Goal: Task Accomplishment & Management: Use online tool/utility

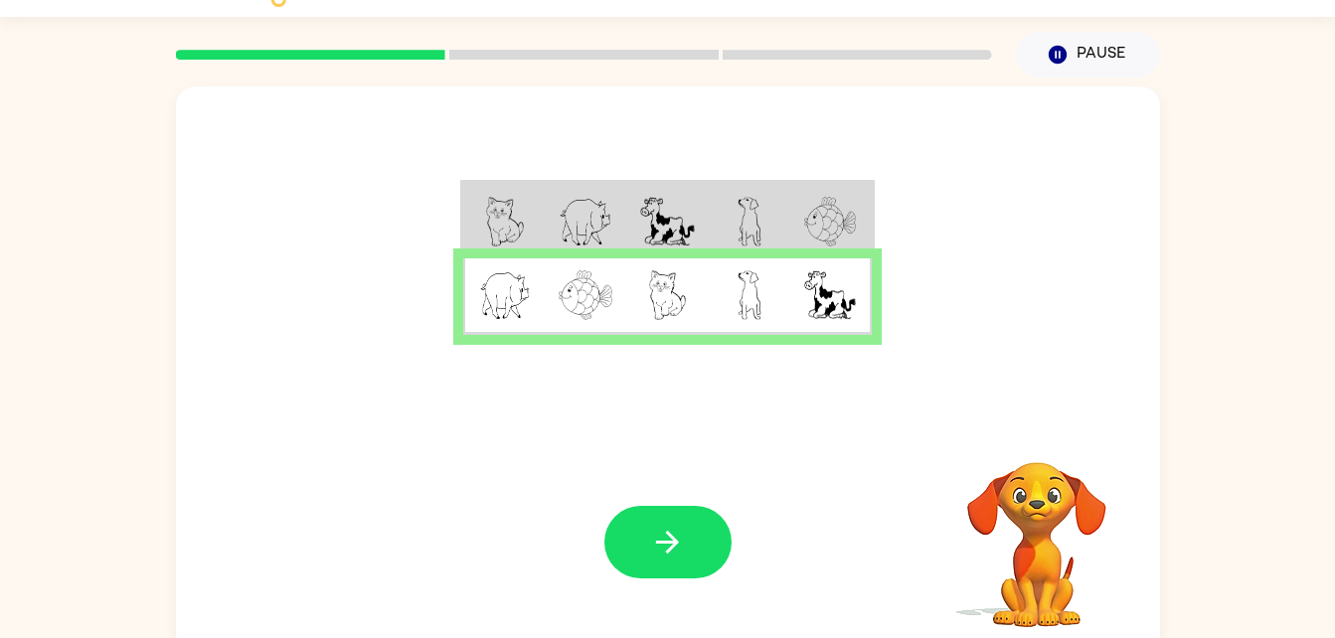
scroll to position [61, 0]
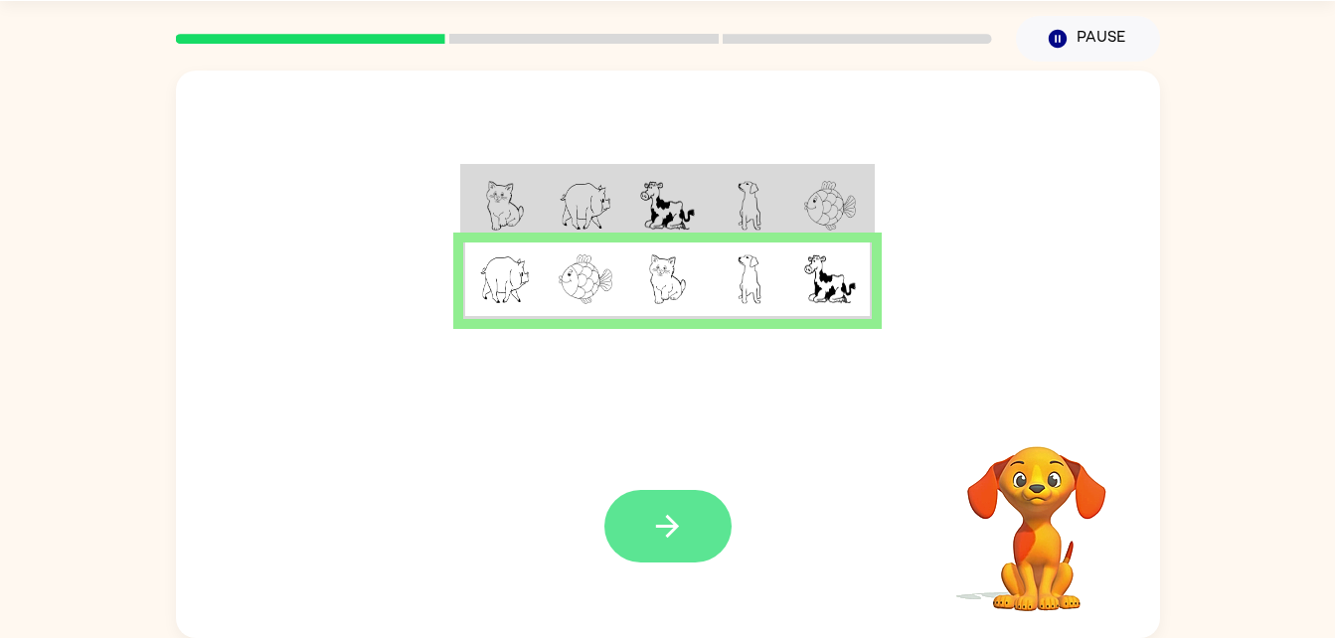
click at [660, 526] on icon "button" at bounding box center [667, 526] width 23 height 23
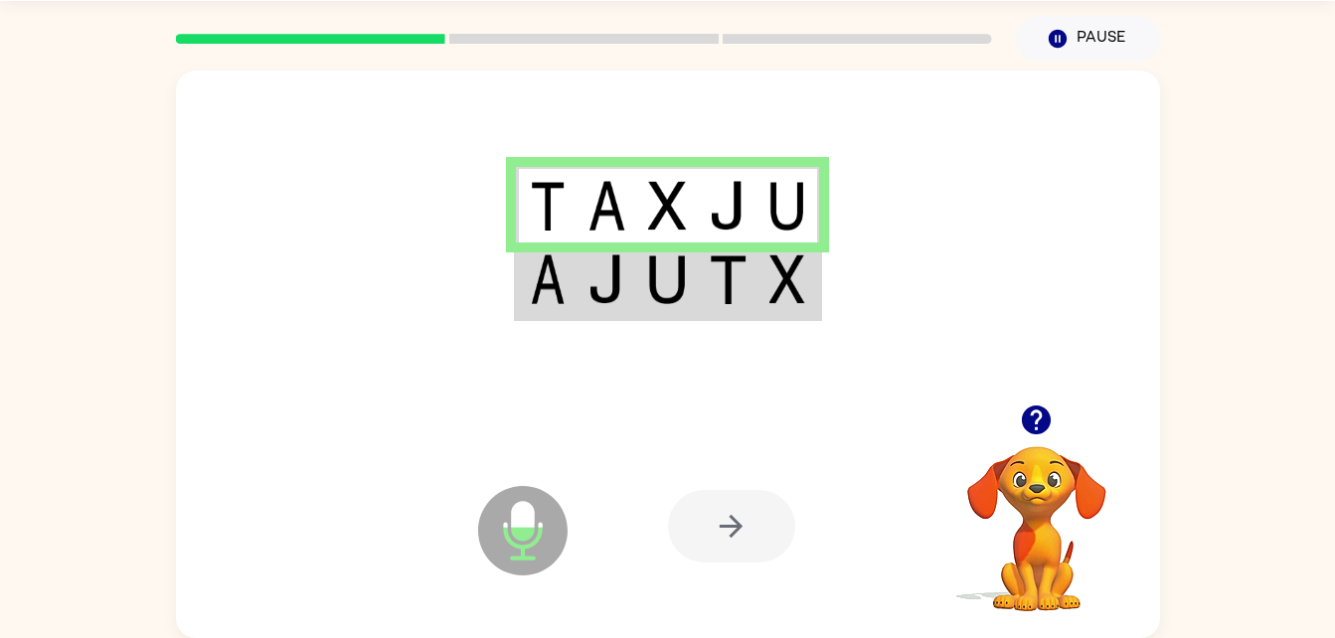
click at [739, 513] on div at bounding box center [731, 526] width 127 height 73
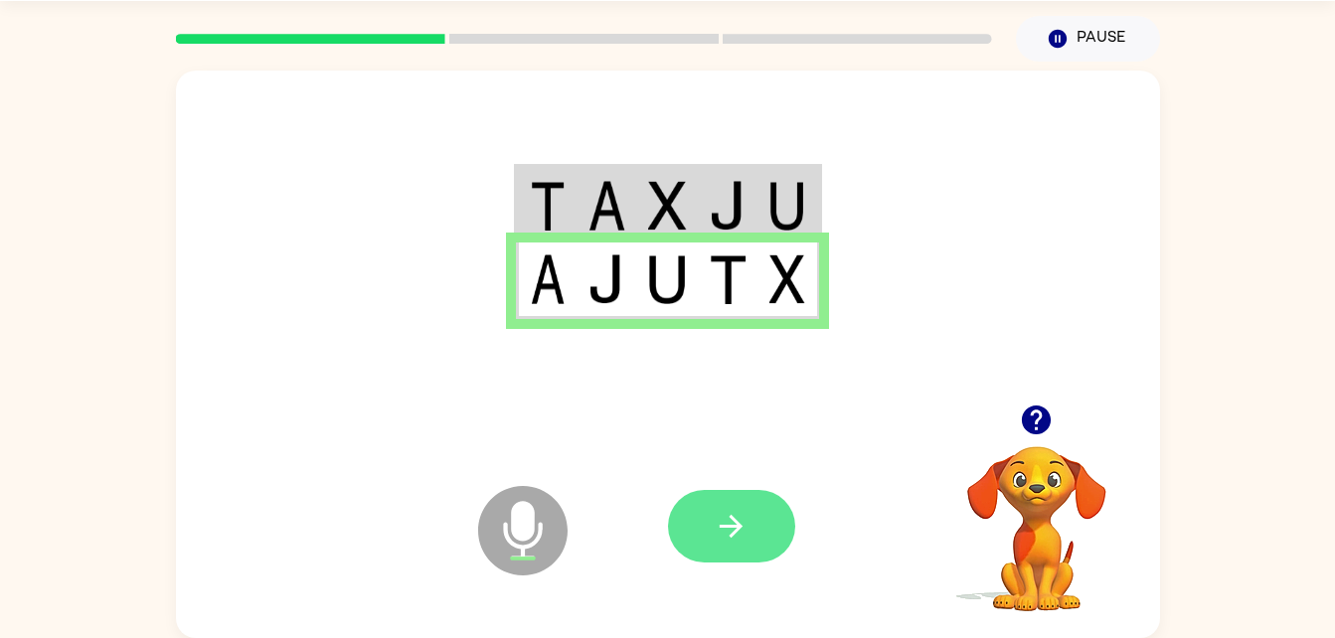
click at [748, 536] on icon "button" at bounding box center [731, 526] width 35 height 35
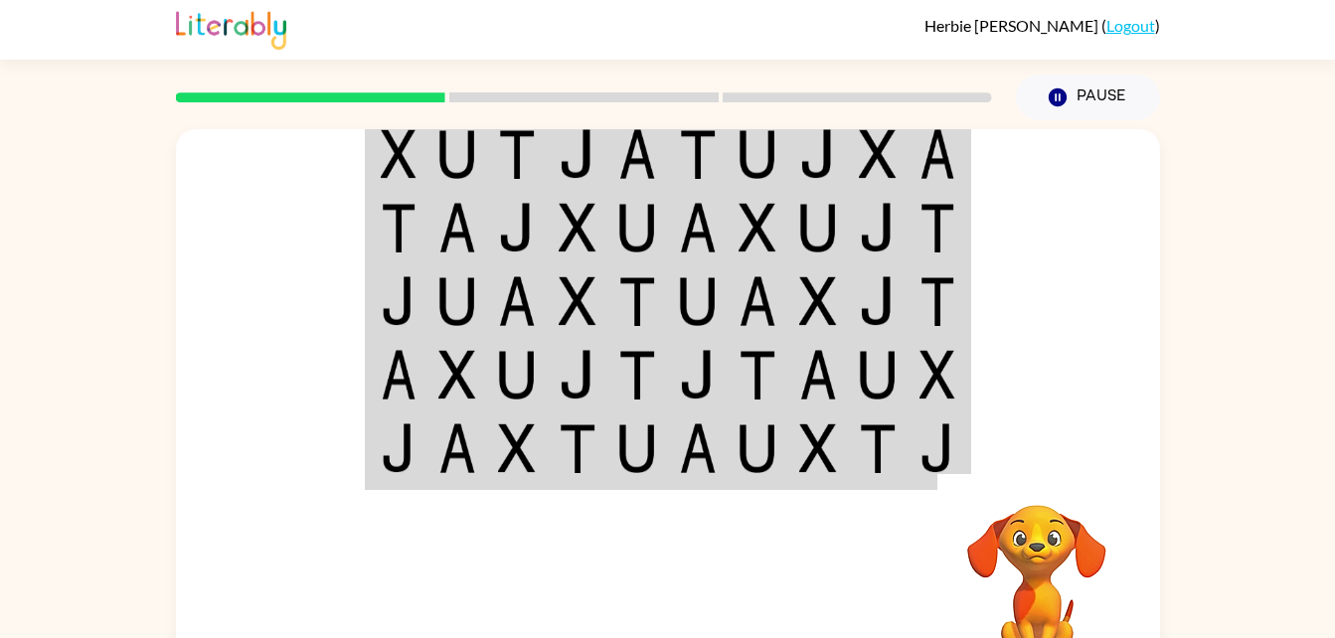
scroll to position [0, 0]
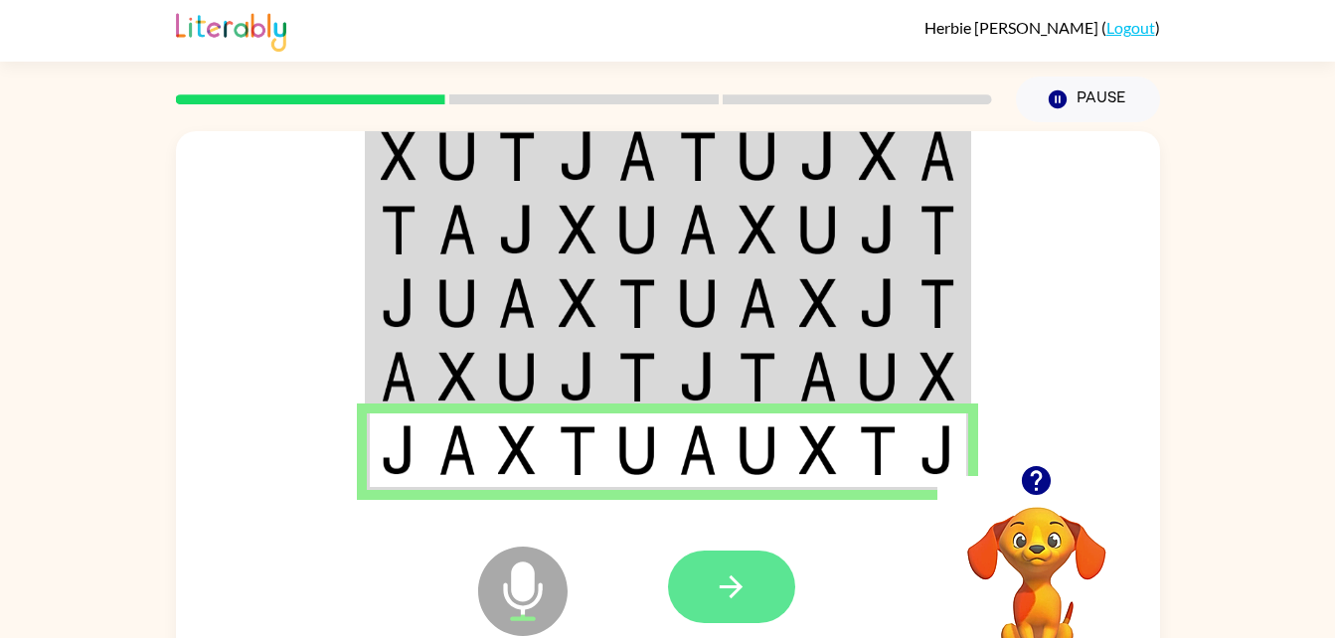
click at [720, 605] on button "button" at bounding box center [731, 587] width 127 height 73
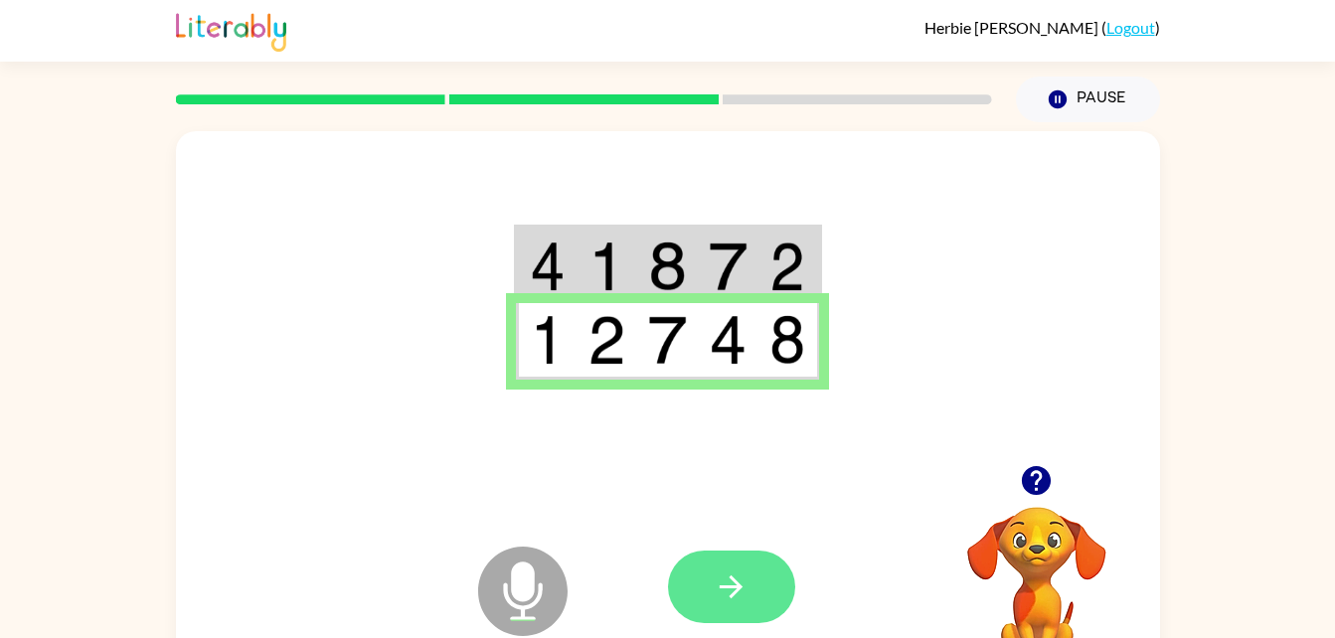
click at [735, 589] on icon "button" at bounding box center [731, 587] width 35 height 35
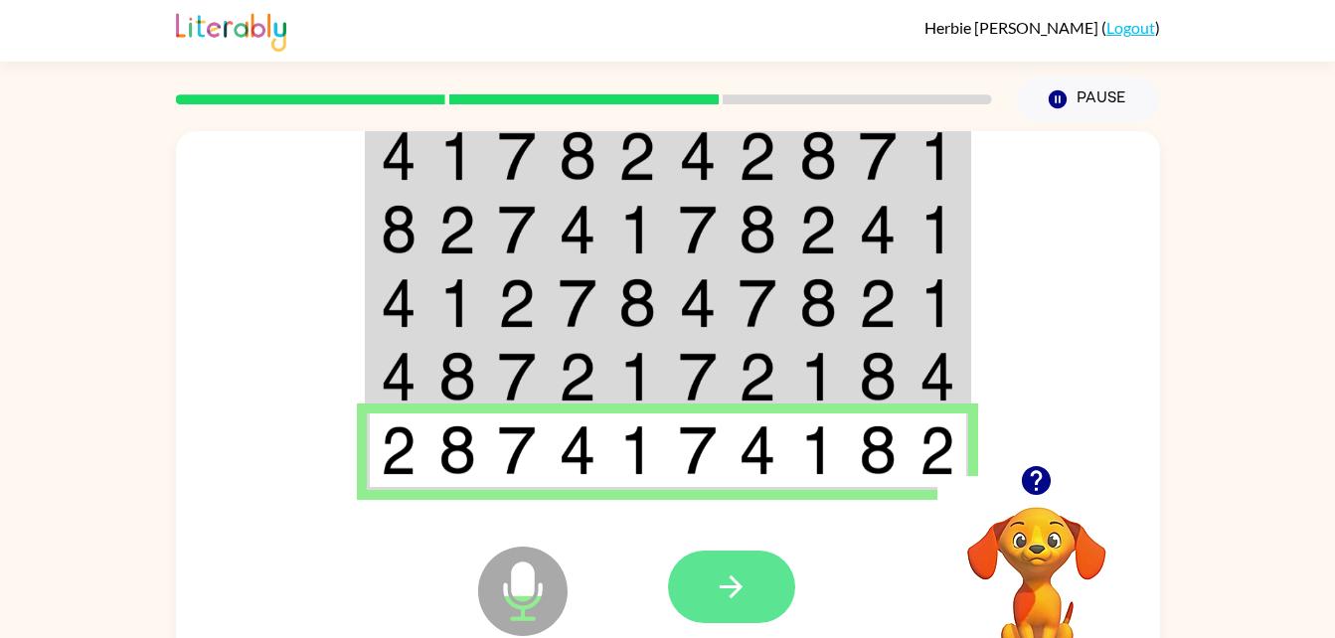
click at [755, 598] on button "button" at bounding box center [731, 587] width 127 height 73
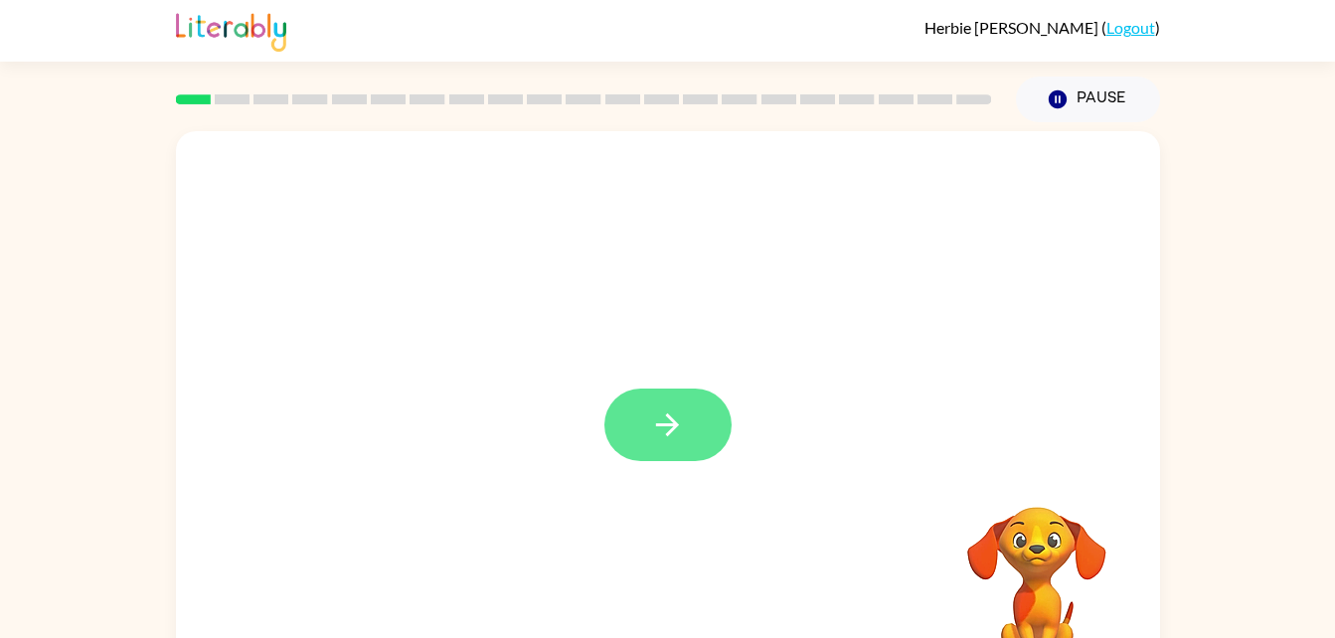
click at [676, 433] on icon "button" at bounding box center [667, 425] width 35 height 35
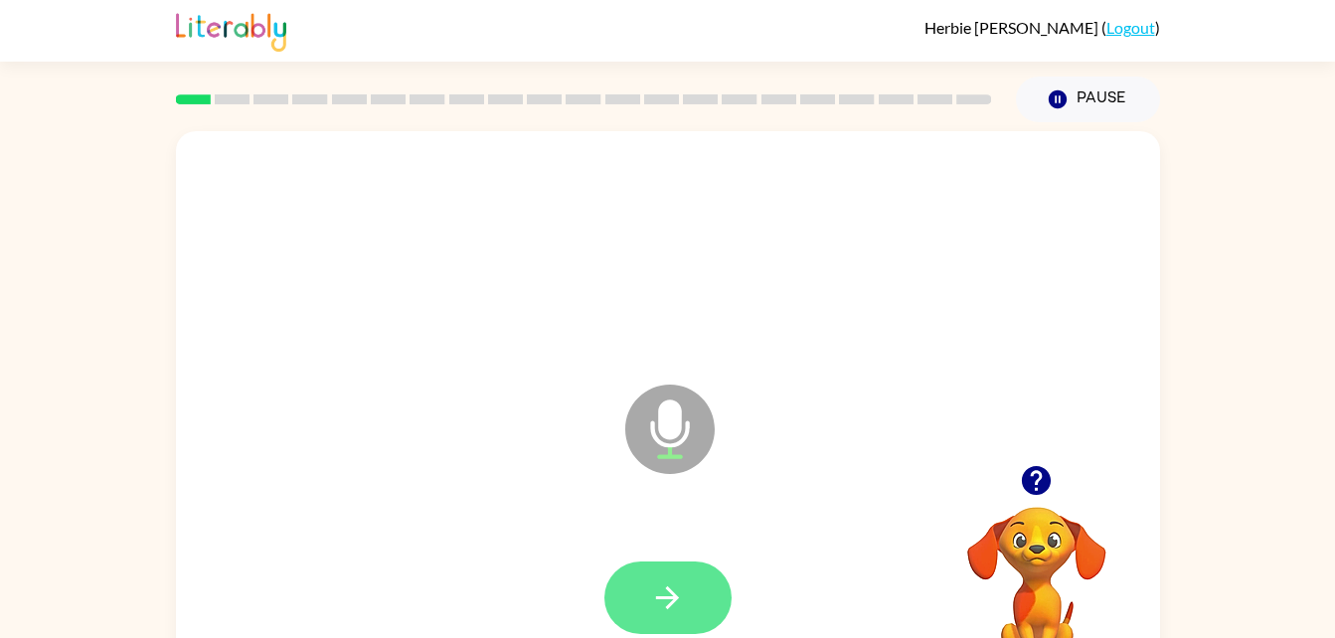
click at [686, 597] on button "button" at bounding box center [667, 598] width 127 height 73
click at [681, 600] on icon "button" at bounding box center [667, 598] width 35 height 35
click at [681, 574] on button "button" at bounding box center [667, 598] width 127 height 73
click at [673, 582] on icon "button" at bounding box center [667, 598] width 35 height 35
click at [653, 581] on icon "button" at bounding box center [667, 598] width 35 height 35
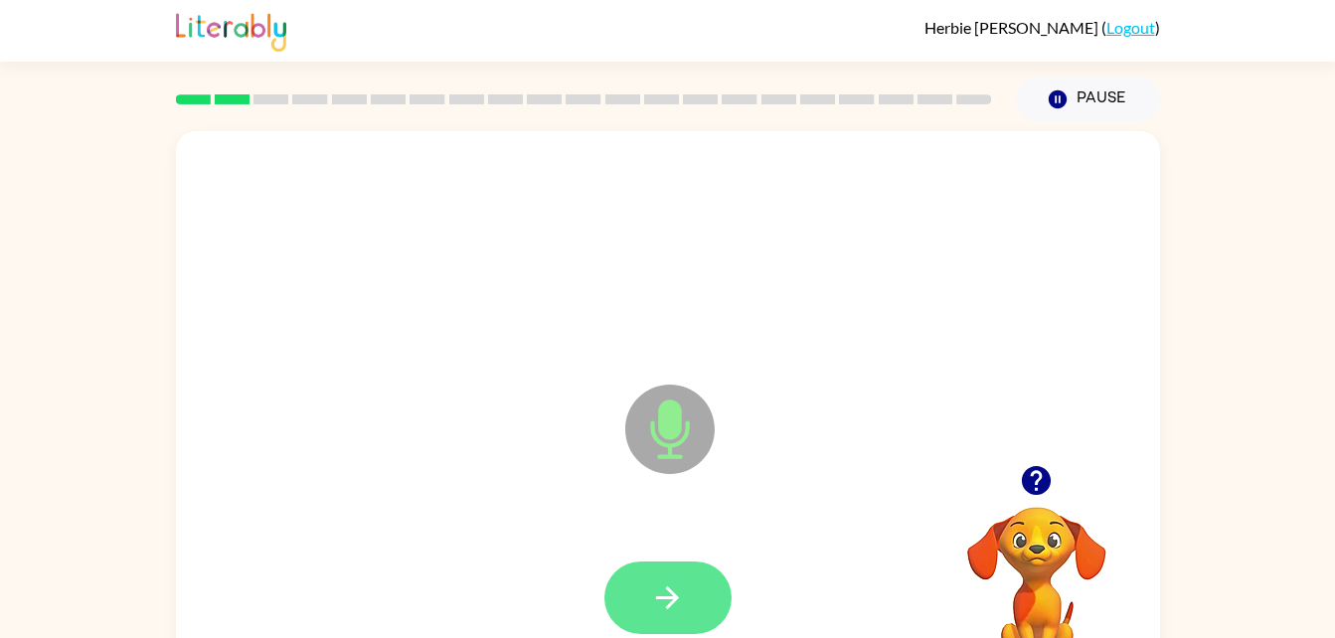
click at [671, 585] on icon "button" at bounding box center [667, 598] width 35 height 35
click at [726, 583] on button "button" at bounding box center [667, 598] width 127 height 73
click at [676, 574] on button "button" at bounding box center [667, 598] width 127 height 73
click at [675, 618] on button "button" at bounding box center [667, 598] width 127 height 73
click at [656, 598] on icon "button" at bounding box center [667, 597] width 23 height 23
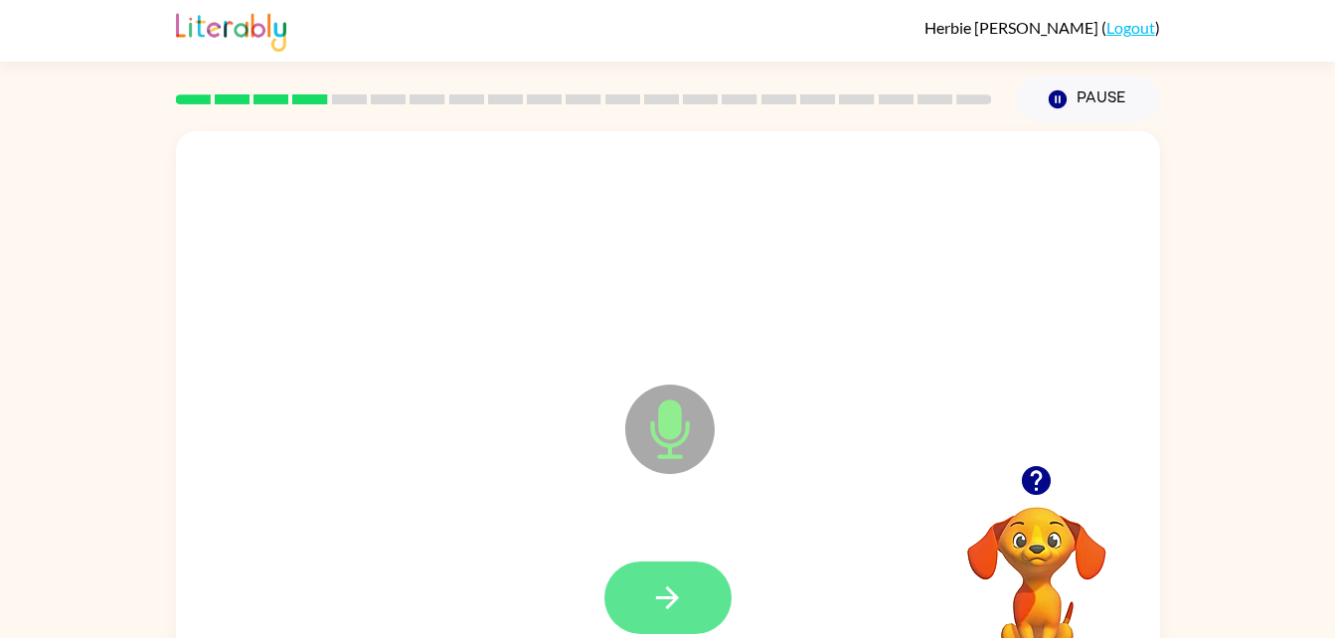
click at [671, 574] on button "button" at bounding box center [667, 598] width 127 height 73
click at [639, 600] on button "button" at bounding box center [667, 598] width 127 height 73
click at [661, 563] on button "button" at bounding box center [667, 598] width 127 height 73
click at [655, 603] on icon "button" at bounding box center [667, 598] width 35 height 35
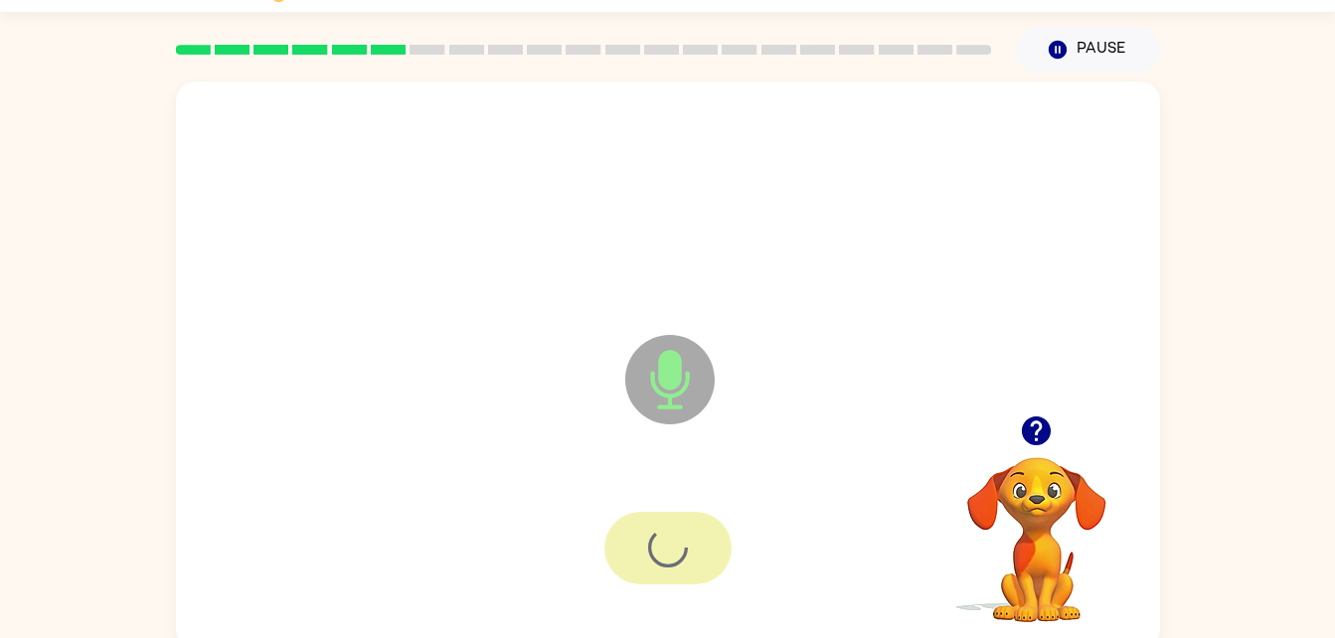
scroll to position [61, 0]
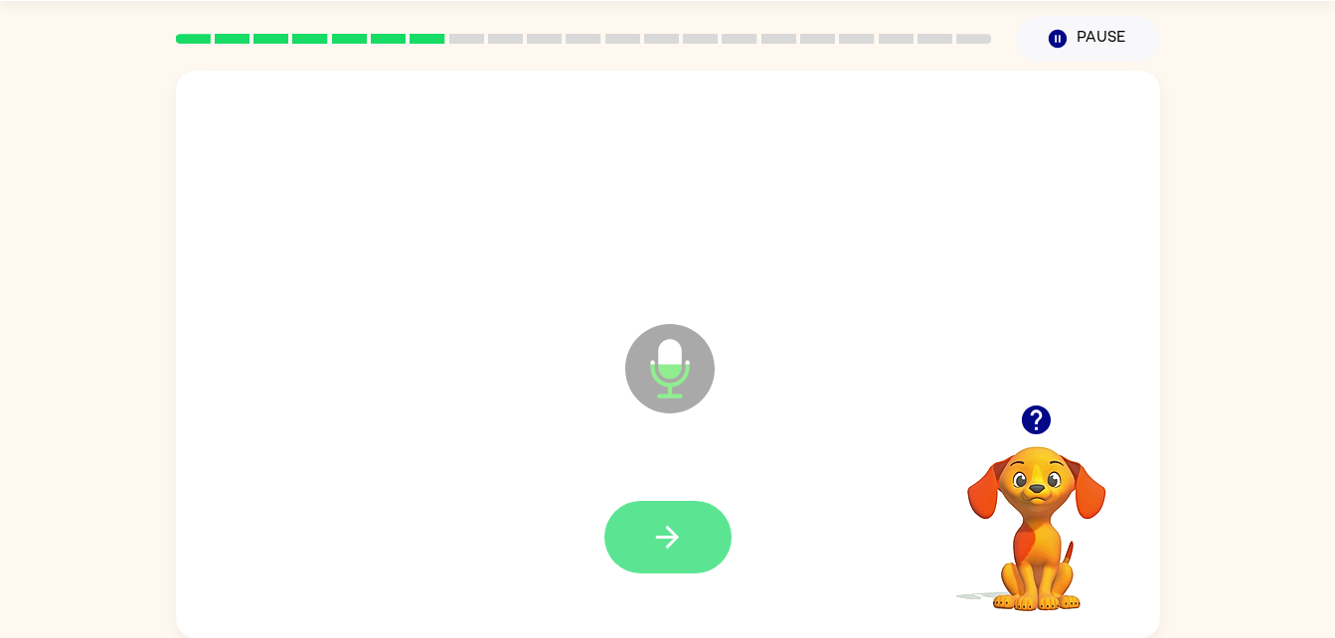
click at [693, 566] on button "button" at bounding box center [667, 537] width 127 height 73
click at [700, 549] on button "button" at bounding box center [667, 537] width 127 height 73
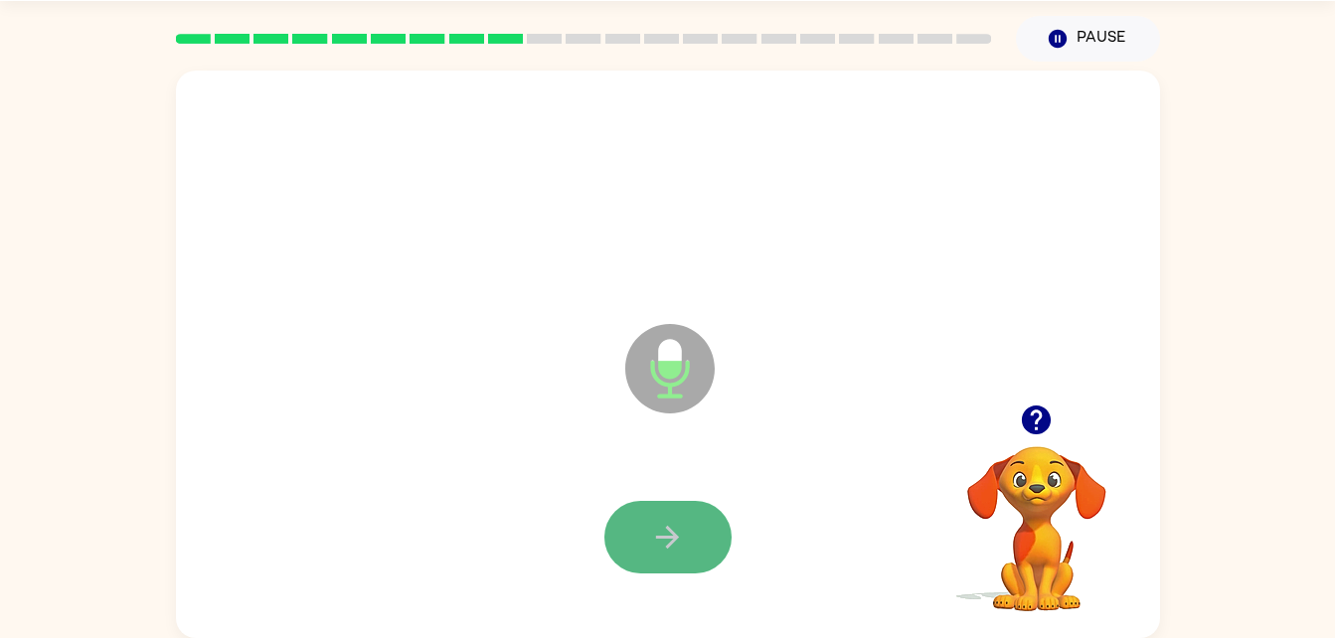
click at [683, 525] on icon "button" at bounding box center [667, 537] width 35 height 35
click at [685, 531] on button "button" at bounding box center [667, 537] width 127 height 73
click at [675, 512] on button "button" at bounding box center [667, 537] width 127 height 73
click at [686, 530] on button "button" at bounding box center [667, 537] width 127 height 73
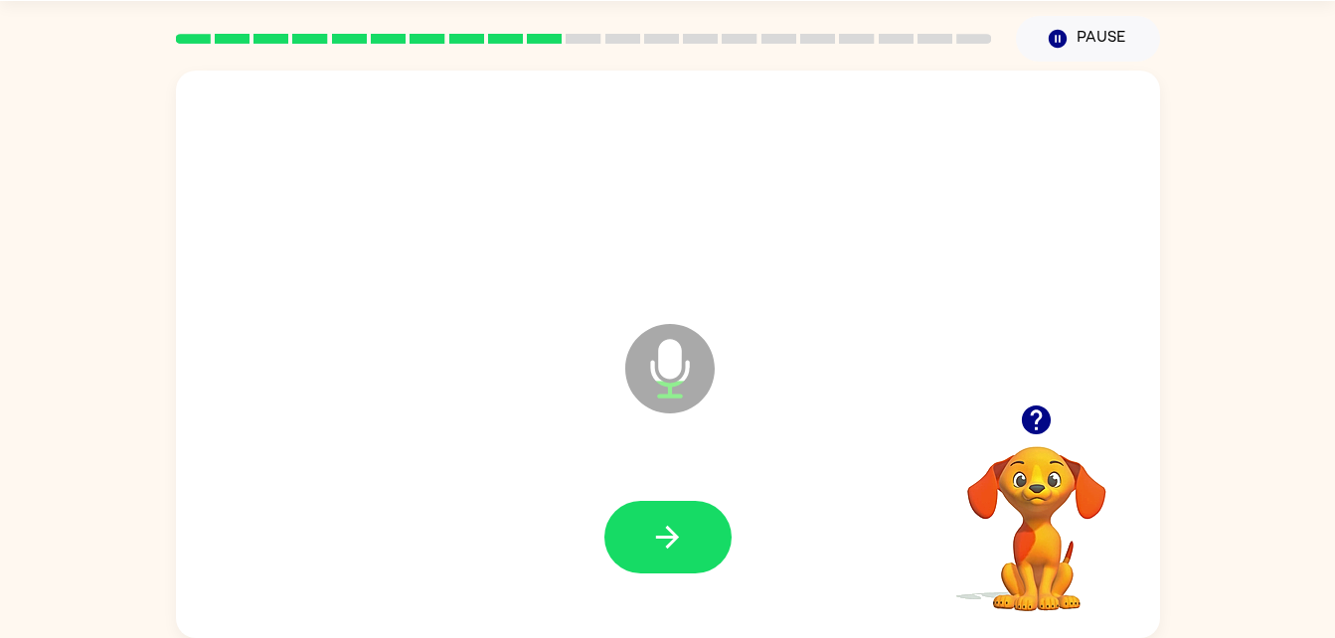
click at [686, 606] on div at bounding box center [668, 537] width 944 height 163
click at [700, 555] on button "button" at bounding box center [667, 537] width 127 height 73
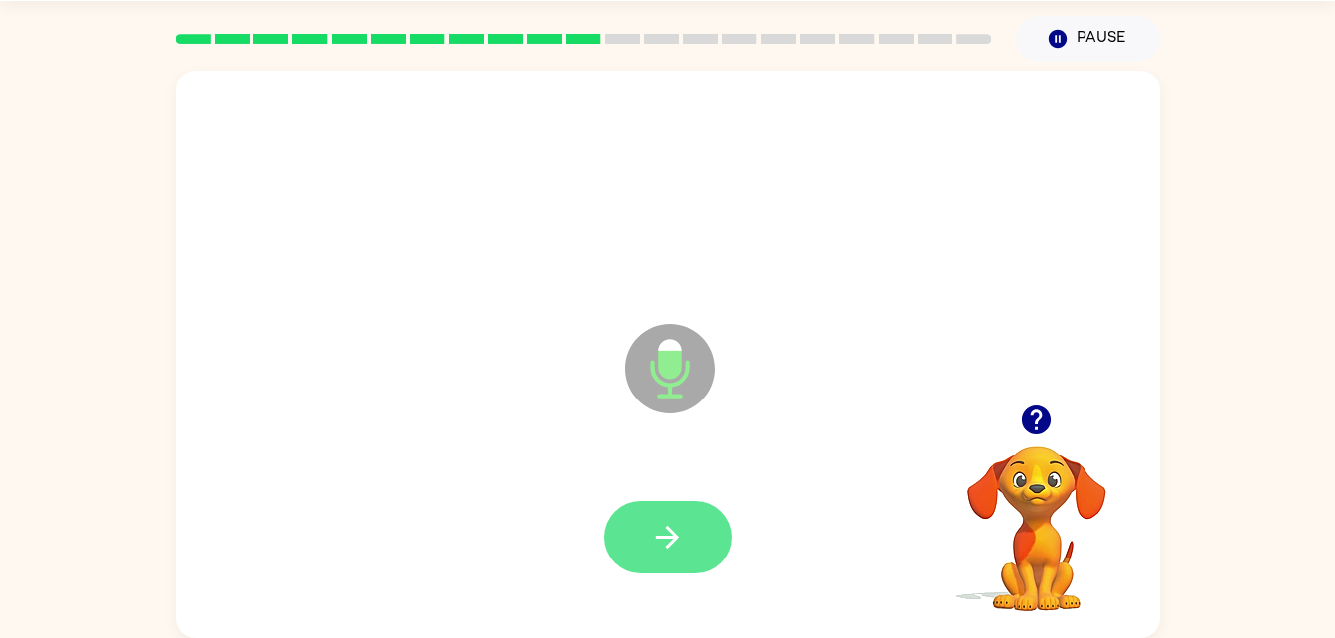
click at [672, 547] on icon "button" at bounding box center [667, 537] width 35 height 35
click at [669, 540] on icon "button" at bounding box center [667, 537] width 35 height 35
click at [677, 520] on icon "button" at bounding box center [667, 537] width 35 height 35
click at [697, 535] on button "button" at bounding box center [667, 537] width 127 height 73
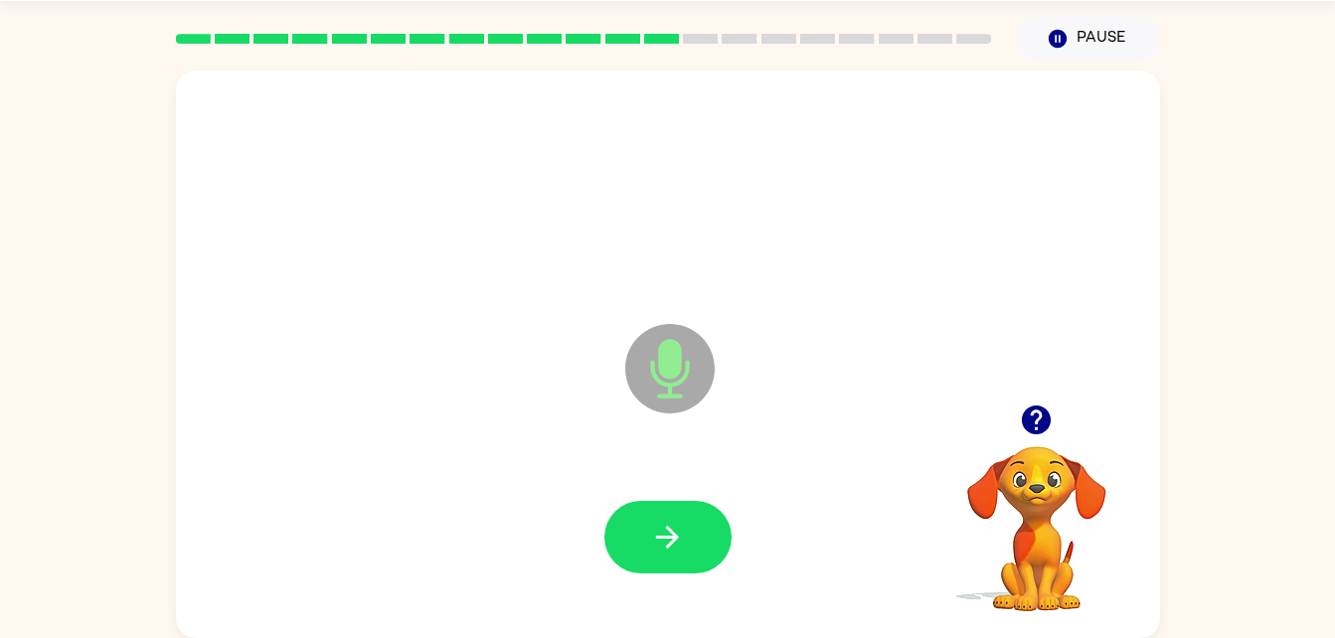
click at [748, 589] on div at bounding box center [668, 537] width 944 height 163
click at [731, 547] on div at bounding box center [667, 537] width 127 height 73
click at [743, 533] on div at bounding box center [668, 537] width 944 height 163
click at [703, 535] on button "button" at bounding box center [667, 537] width 127 height 73
click at [703, 551] on button "button" at bounding box center [667, 537] width 127 height 73
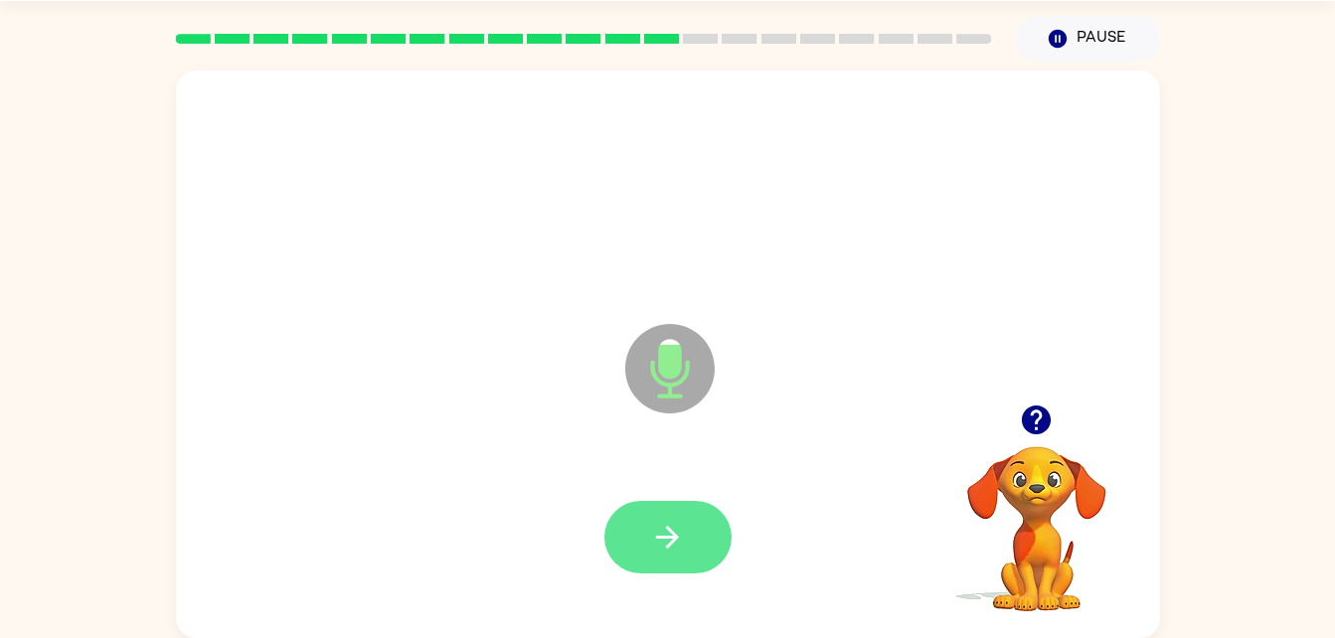
click at [680, 547] on icon "button" at bounding box center [667, 537] width 35 height 35
click at [670, 515] on button "button" at bounding box center [667, 537] width 127 height 73
click at [677, 501] on button "button" at bounding box center [667, 537] width 127 height 73
click at [673, 547] on icon "button" at bounding box center [667, 537] width 35 height 35
click at [678, 570] on button "button" at bounding box center [667, 537] width 127 height 73
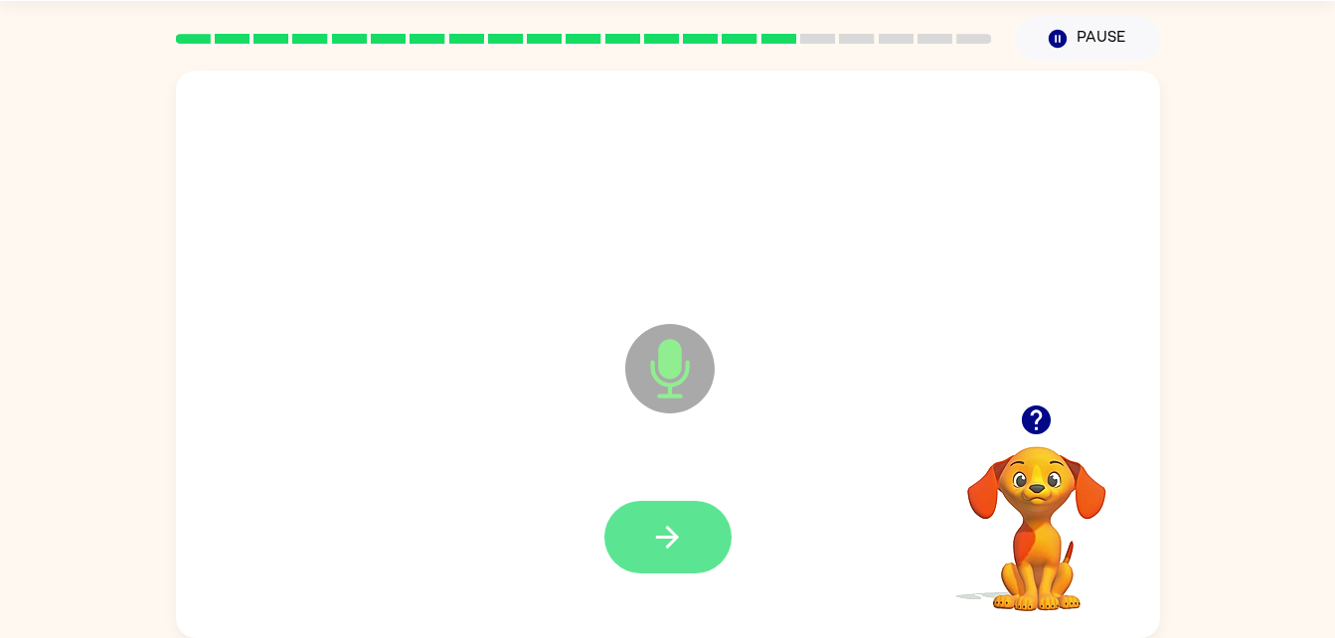
click at [690, 535] on button "button" at bounding box center [667, 537] width 127 height 73
click at [696, 521] on button "button" at bounding box center [667, 537] width 127 height 73
click at [666, 560] on button "button" at bounding box center [667, 537] width 127 height 73
click at [653, 525] on icon "button" at bounding box center [667, 537] width 35 height 35
click at [663, 568] on button "button" at bounding box center [667, 537] width 127 height 73
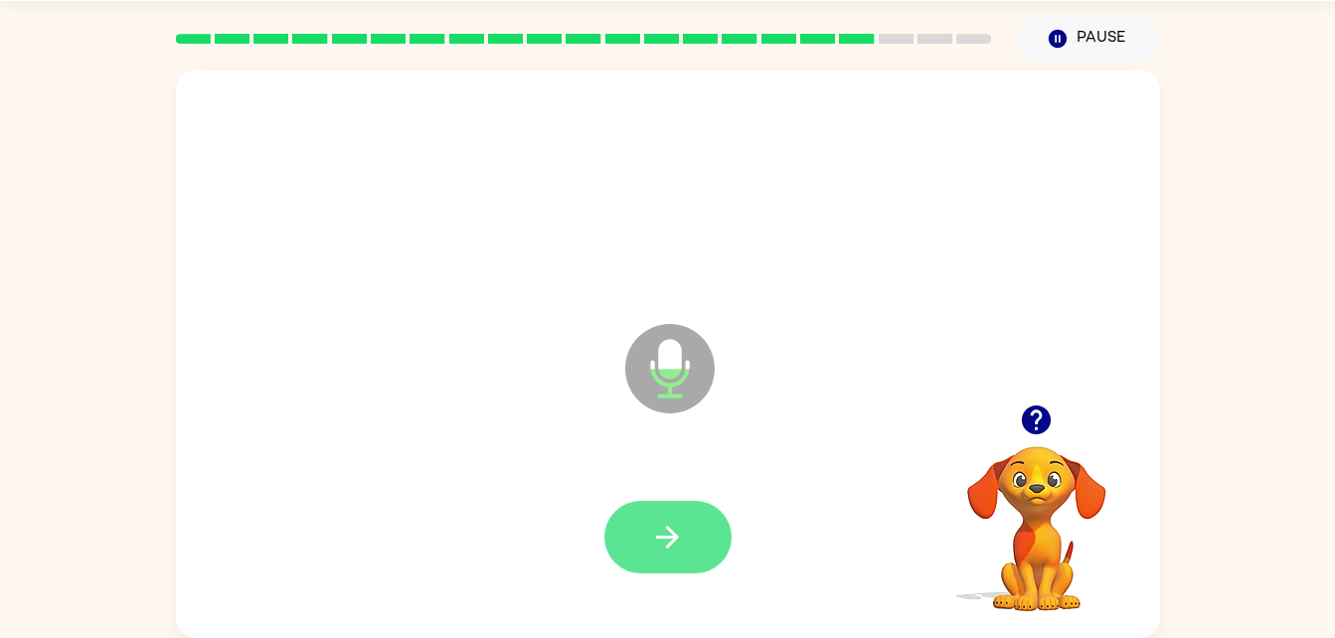
click at [669, 511] on button "button" at bounding box center [667, 537] width 127 height 73
click at [660, 523] on icon "button" at bounding box center [667, 537] width 35 height 35
click at [670, 520] on icon "button" at bounding box center [667, 537] width 35 height 35
click at [689, 543] on button "button" at bounding box center [667, 537] width 127 height 73
click at [690, 571] on button "button" at bounding box center [667, 537] width 127 height 73
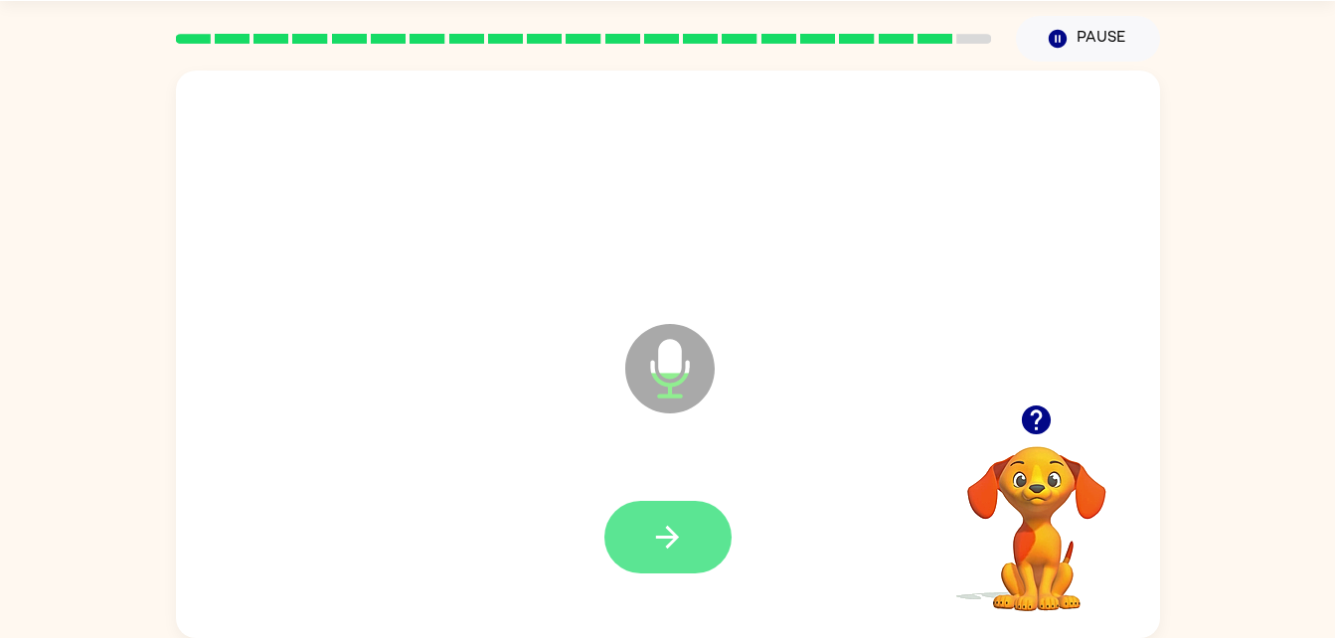
click at [676, 555] on button "button" at bounding box center [667, 537] width 127 height 73
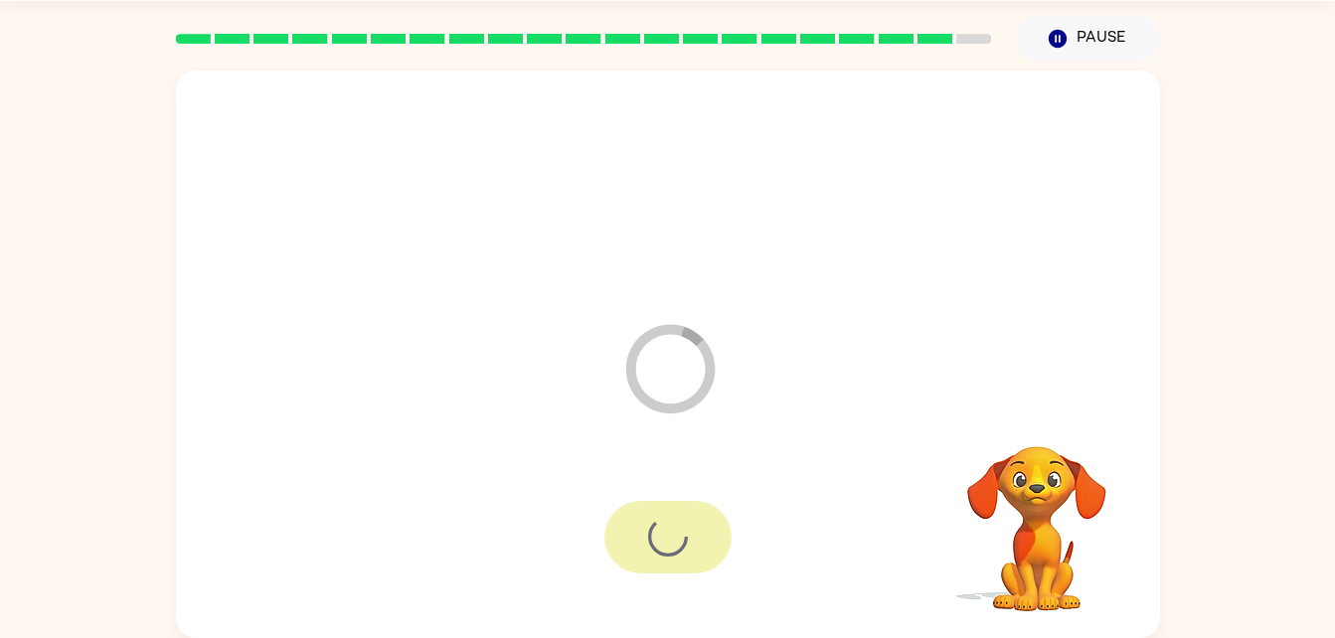
scroll to position [25, 0]
